Goal: Task Accomplishment & Management: Use online tool/utility

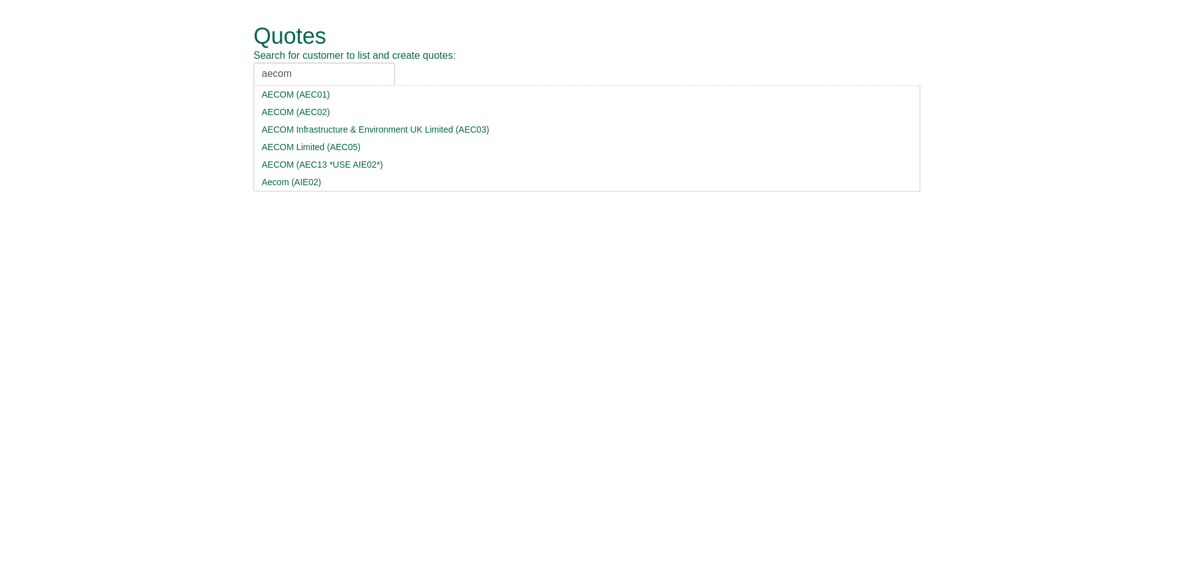
type input "aecom"
click at [296, 106] on div "AECOM (AEC02)" at bounding box center [587, 112] width 650 height 13
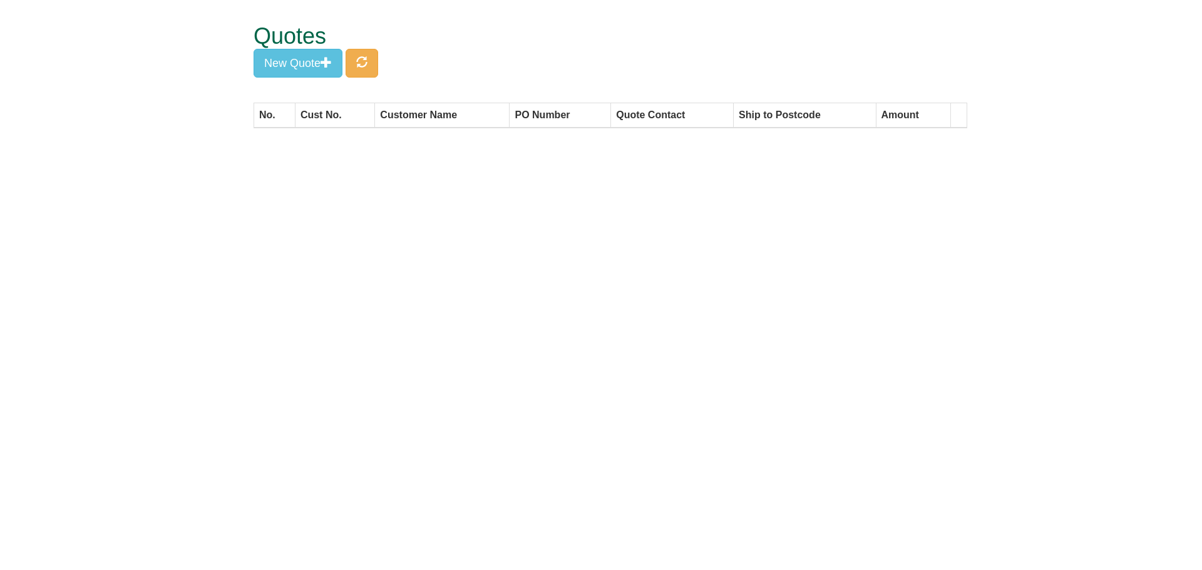
drag, startPoint x: 400, startPoint y: 262, endPoint x: 265, endPoint y: 129, distance: 189.0
click at [400, 141] on html "Quotes Search for customer to list and create quotes: AECOM AECOM (AEC01) AECOM…" at bounding box center [601, 70] width 1202 height 141
click at [320, 83] on div "Quotes New Quote" at bounding box center [611, 51] width 714 height 103
click at [311, 64] on button "New Quote" at bounding box center [298, 63] width 89 height 29
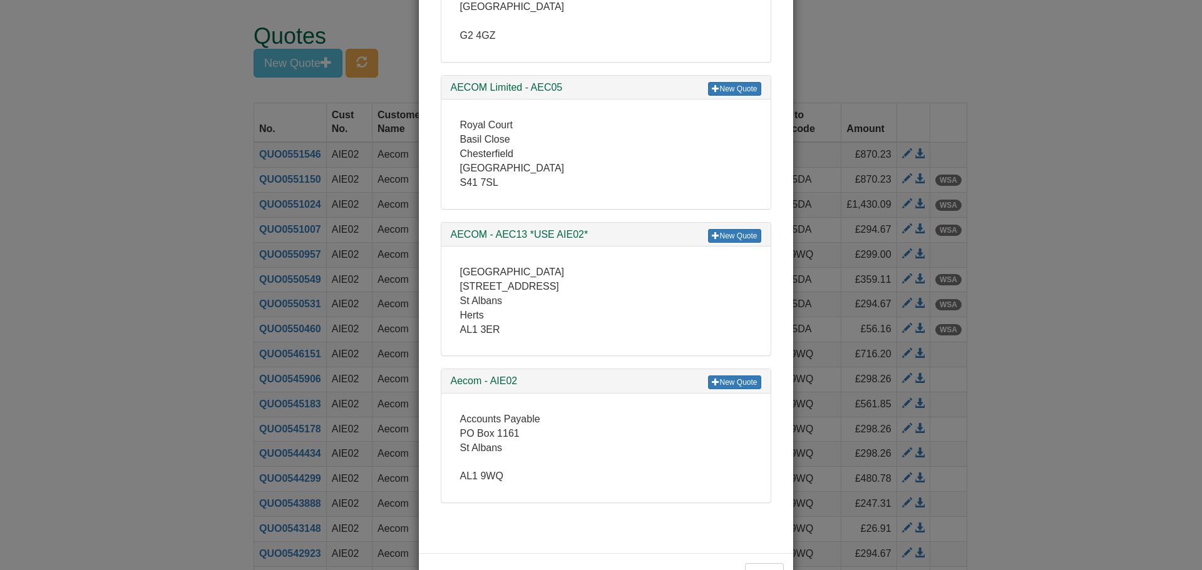
scroll to position [502, 0]
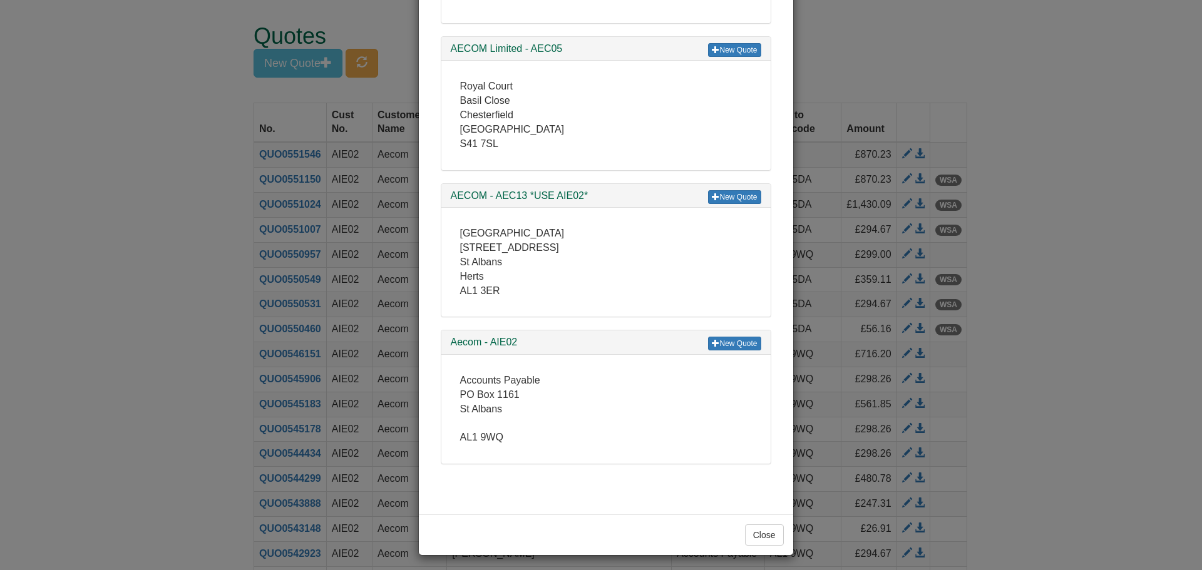
click at [708, 336] on div "New Quote Aecom - AIE02" at bounding box center [605, 343] width 329 height 24
click at [718, 340] on link "New Quote" at bounding box center [734, 344] width 53 height 14
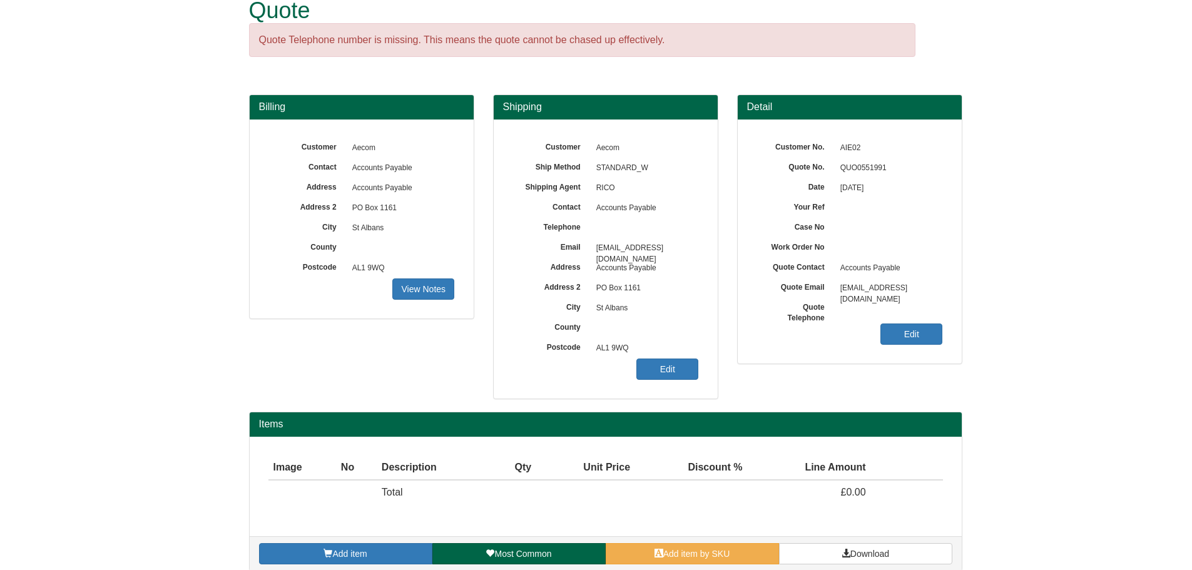
scroll to position [39, 0]
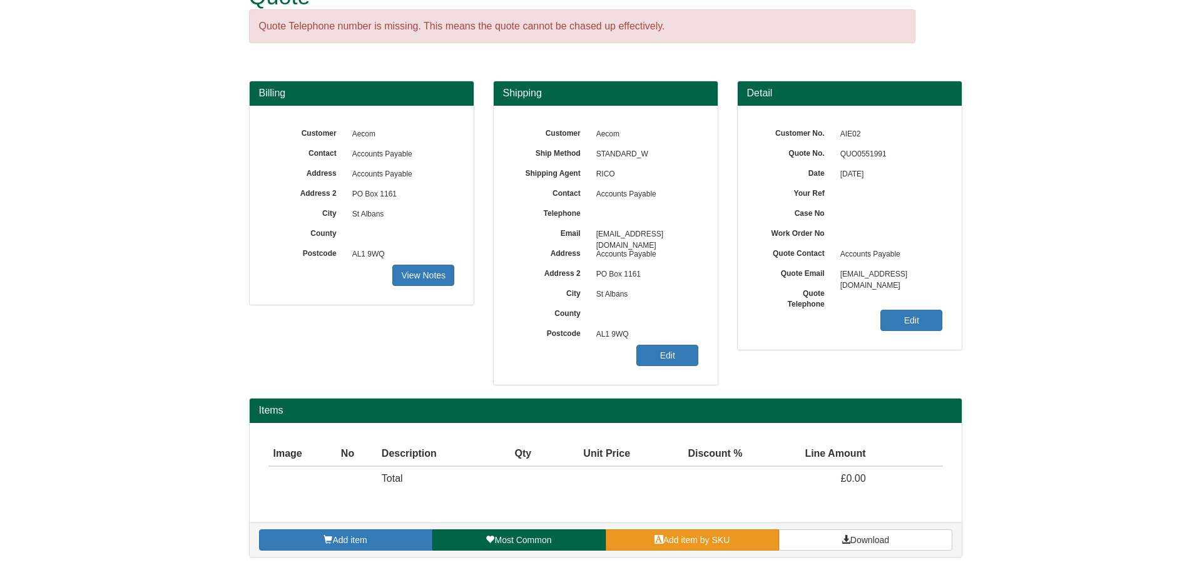
click at [715, 543] on span "Add item by SKU" at bounding box center [697, 540] width 67 height 10
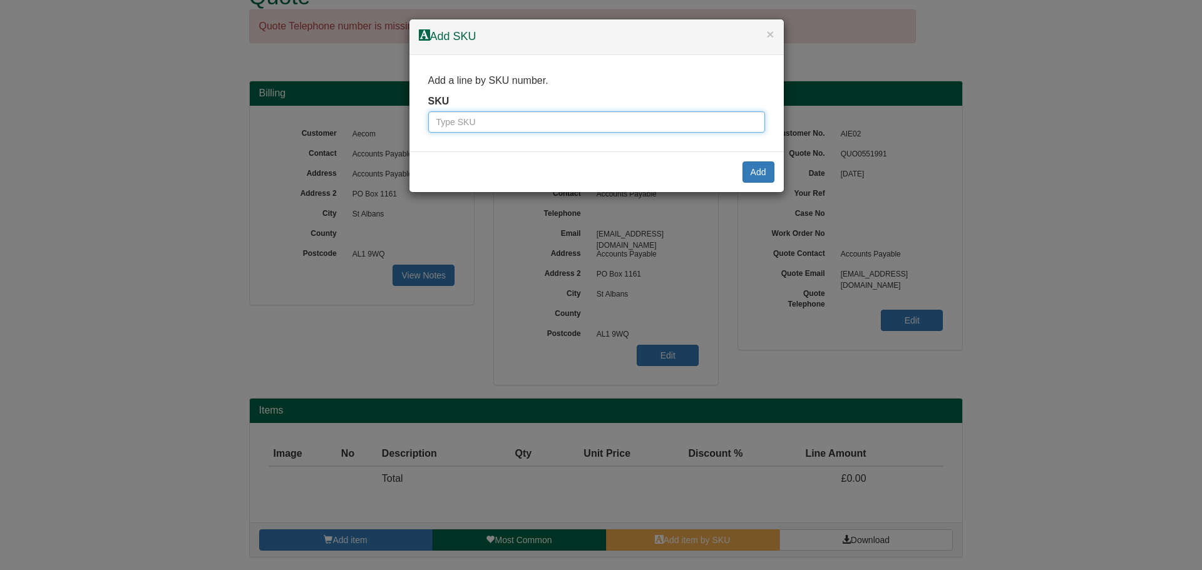
click at [475, 118] on input "text" at bounding box center [596, 121] width 337 height 21
type input "7257"
click at [759, 172] on button "Add" at bounding box center [758, 172] width 32 height 21
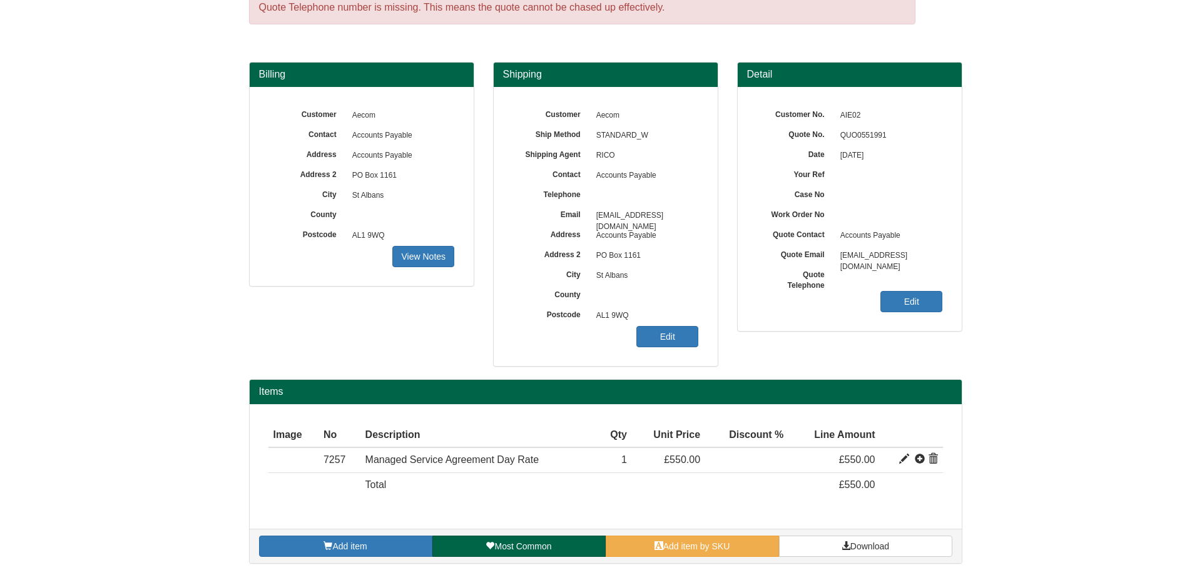
scroll to position [64, 0]
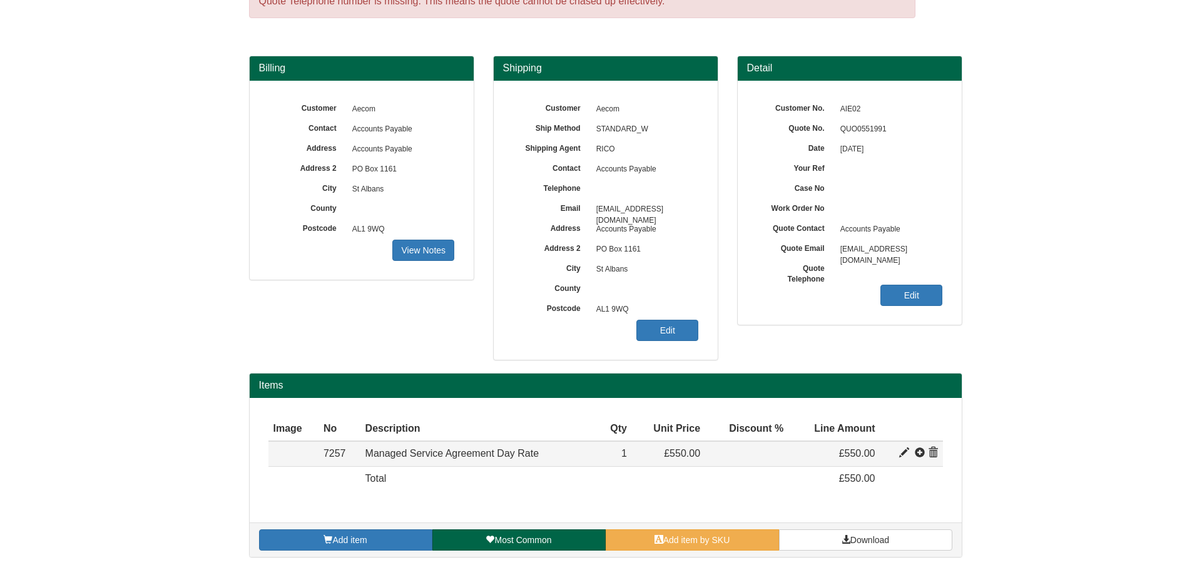
click at [906, 455] on span at bounding box center [905, 453] width 10 height 10
type input "Managed Service Agreement Day Rate"
type input "199.00"
type input "550.00"
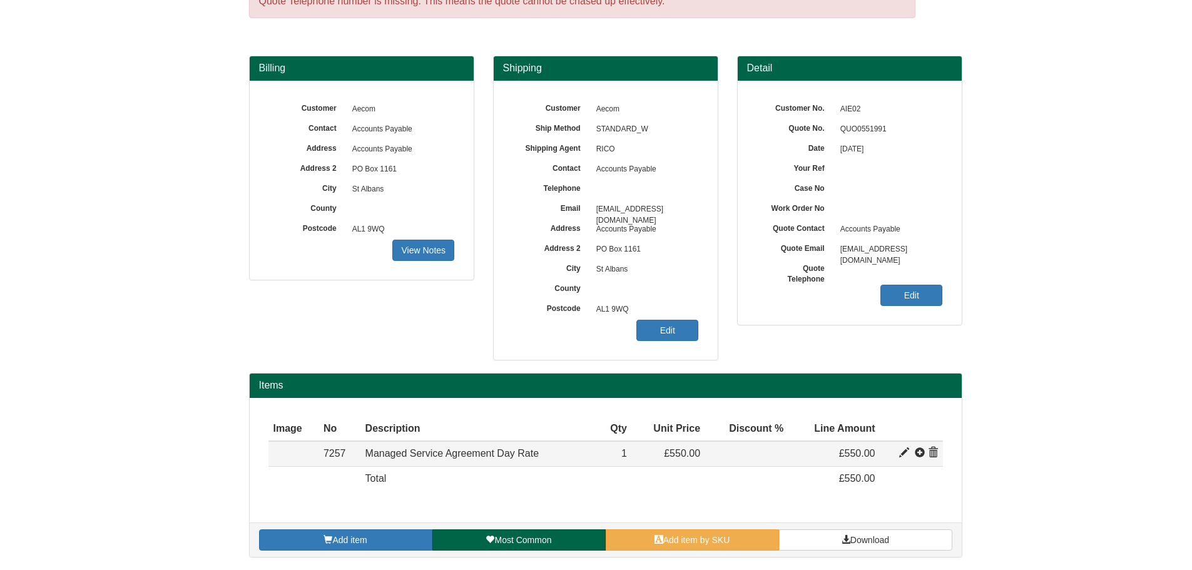
type input "1"
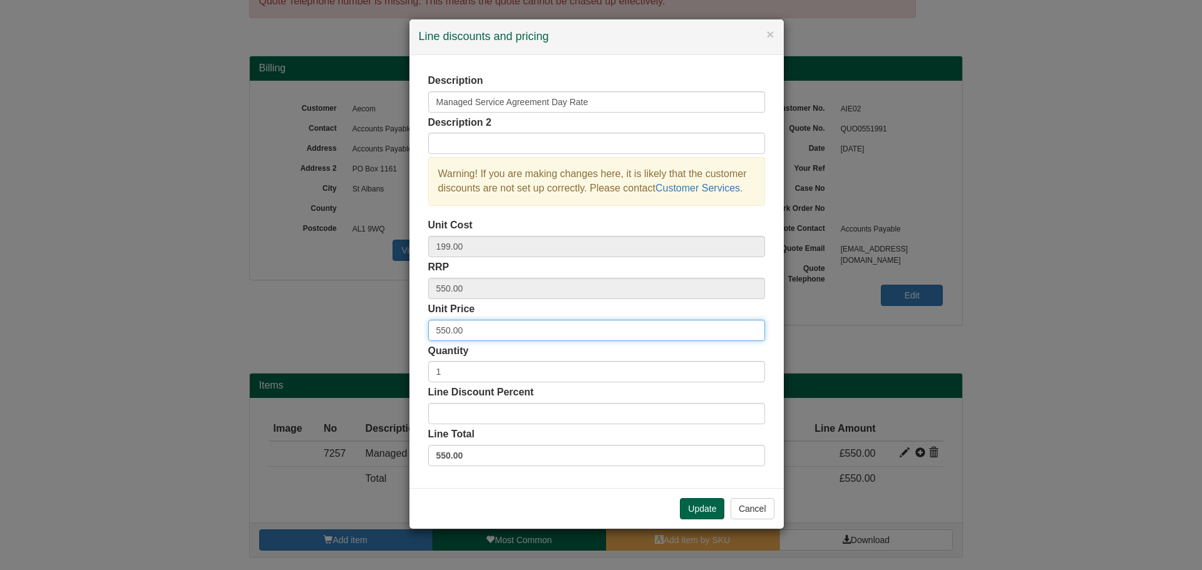
click at [446, 327] on input "550.00" at bounding box center [596, 330] width 337 height 21
type input "400.00"
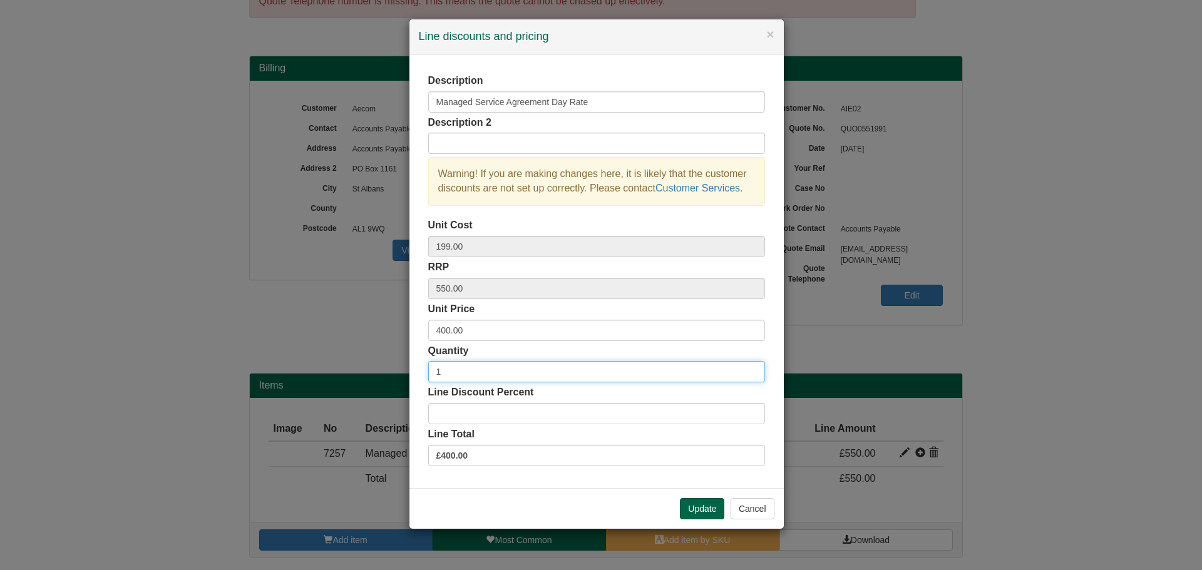
click at [451, 382] on input "1" at bounding box center [596, 371] width 337 height 21
type input "5"
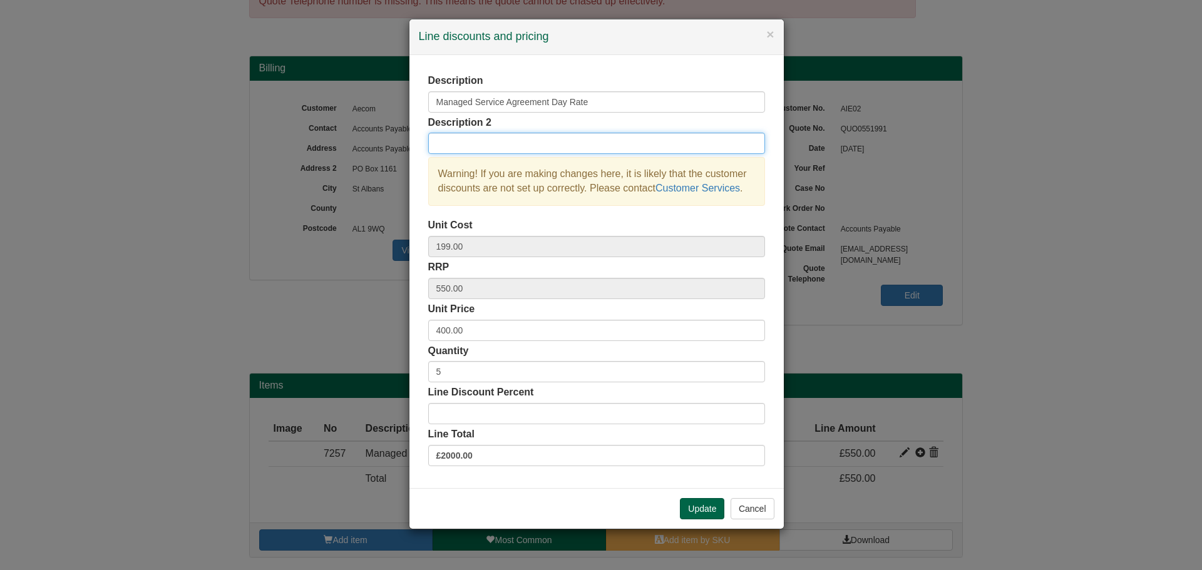
click at [466, 146] on input "text" at bounding box center [596, 143] width 337 height 21
type input "5x Managed Service Days"
click at [556, 480] on div "Description Managed Service Agreement Day Rate Description 2 5x Managed Service…" at bounding box center [596, 271] width 374 height 433
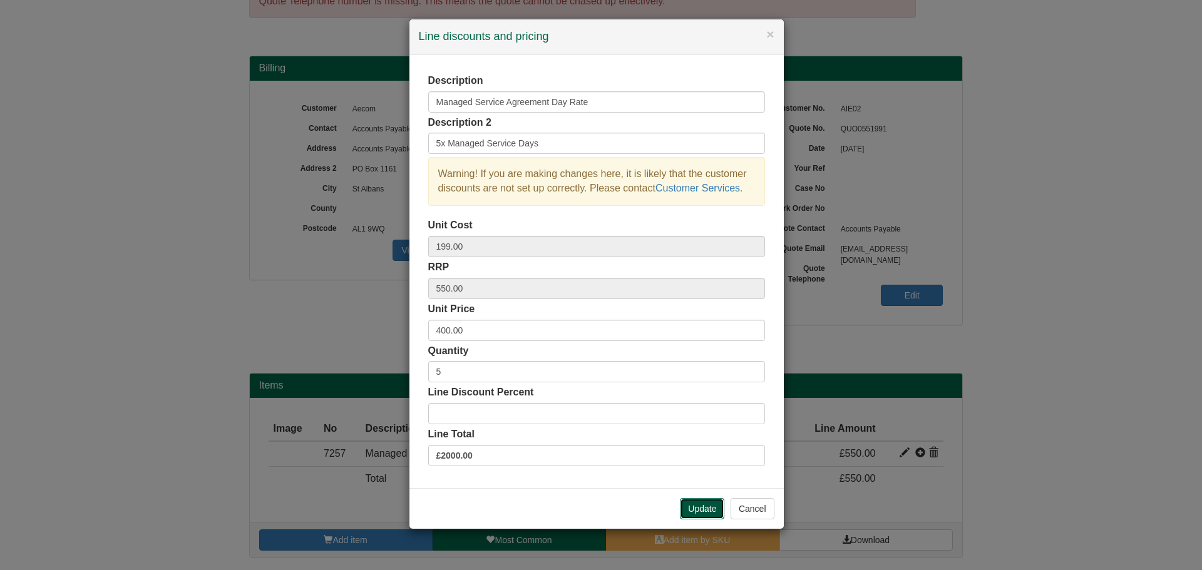
click at [703, 508] on button "Update" at bounding box center [702, 508] width 44 height 21
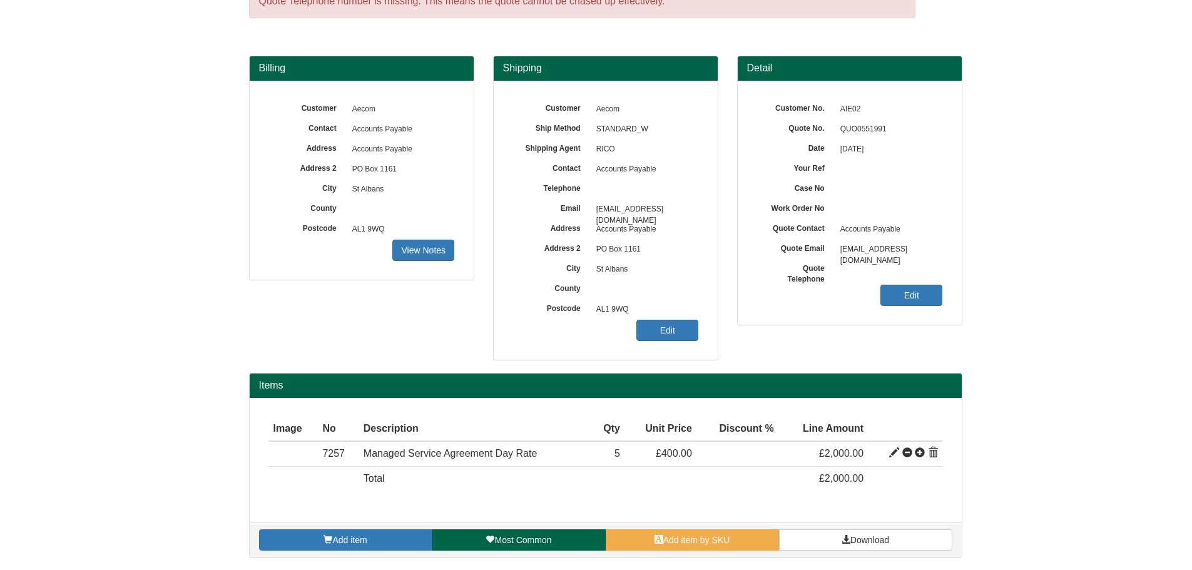
click at [1013, 193] on form "Quote Quote Telephone number is missing. This means the quote cannot be chased …" at bounding box center [596, 253] width 1192 height 635
click at [895, 526] on div "Add item Most Common Add item by SKU Download" at bounding box center [606, 540] width 712 height 34
click at [894, 531] on link "Download" at bounding box center [865, 540] width 173 height 21
